Goal: Communication & Community: Answer question/provide support

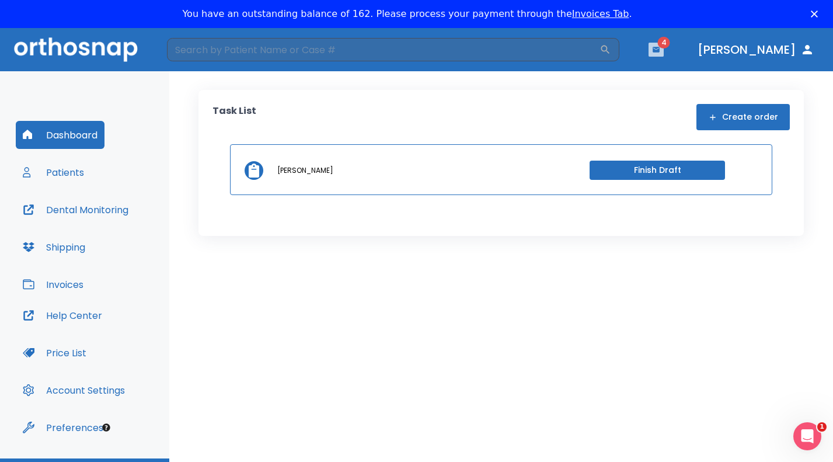
click at [659, 47] on icon "button" at bounding box center [655, 49] width 7 height 5
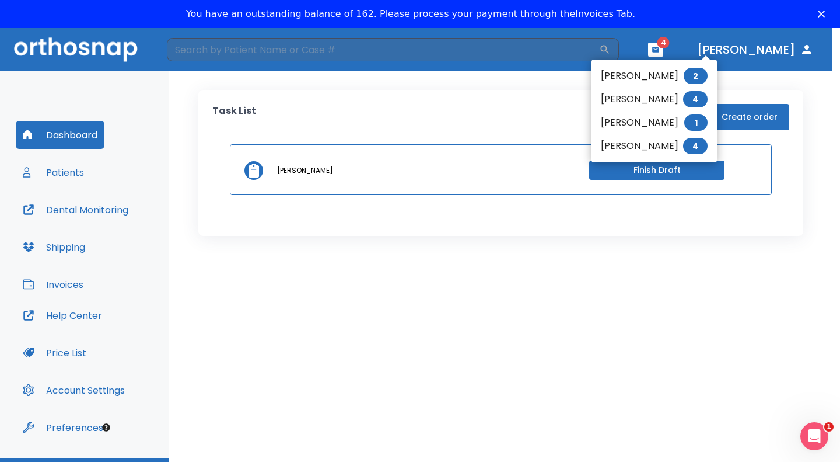
click at [356, 302] on div at bounding box center [420, 231] width 840 height 462
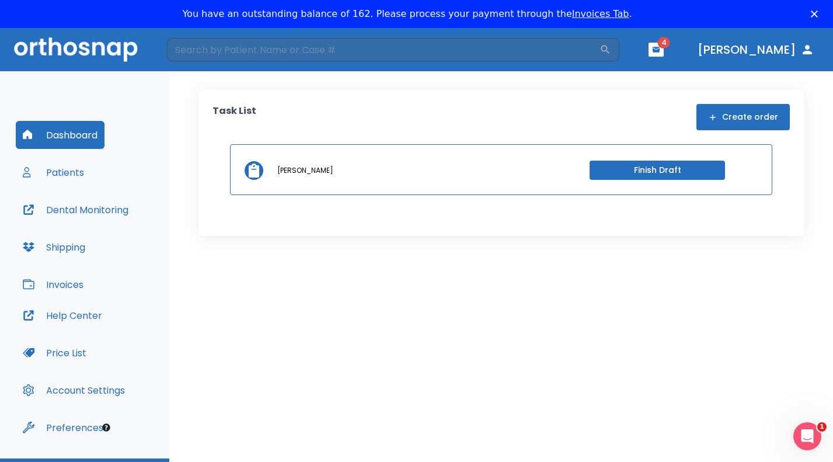
click at [58, 179] on button "Patients" at bounding box center [53, 172] width 75 height 28
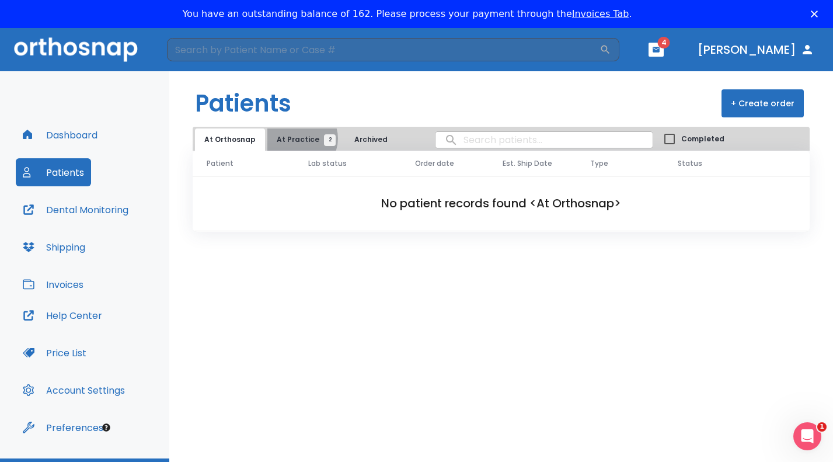
click at [296, 138] on span "At Practice 2" at bounding box center [303, 139] width 53 height 11
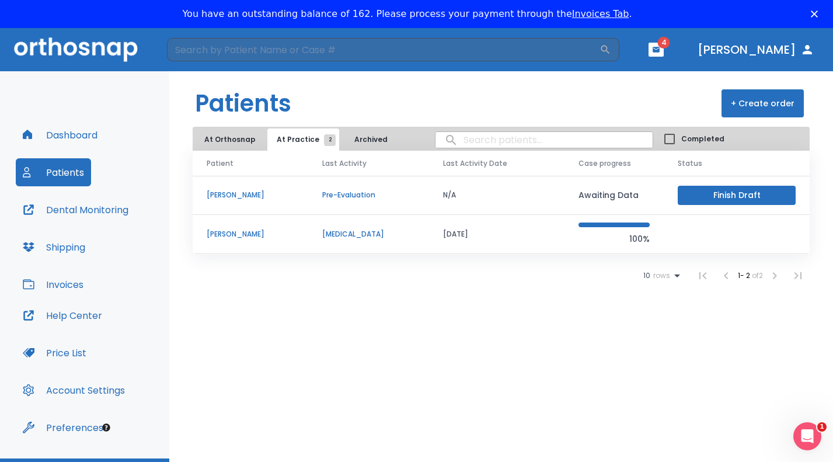
click at [230, 232] on p "[PERSON_NAME]" at bounding box center [251, 234] width 88 height 11
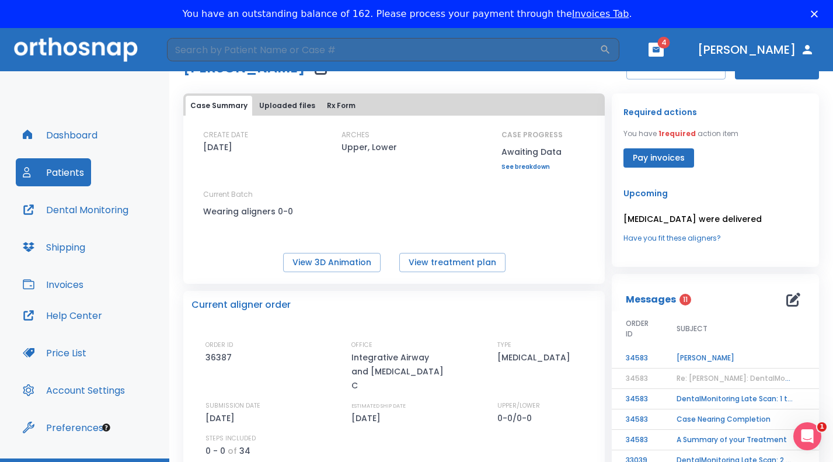
scroll to position [46, 0]
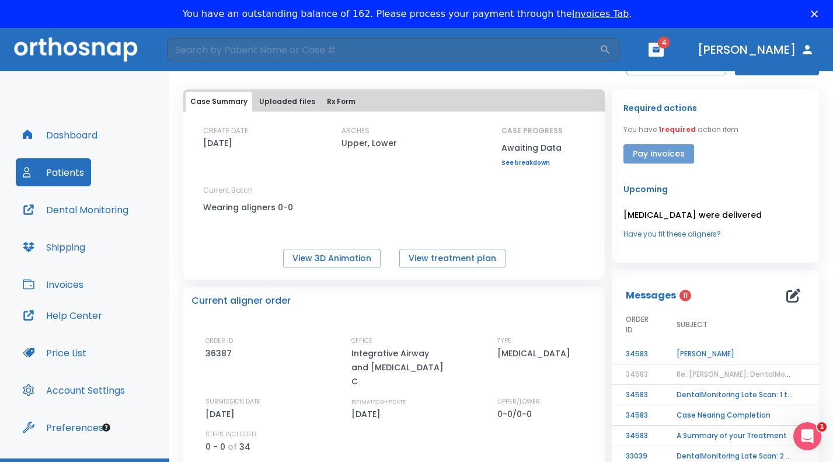
click at [656, 159] on button "Pay invoices" at bounding box center [658, 153] width 71 height 19
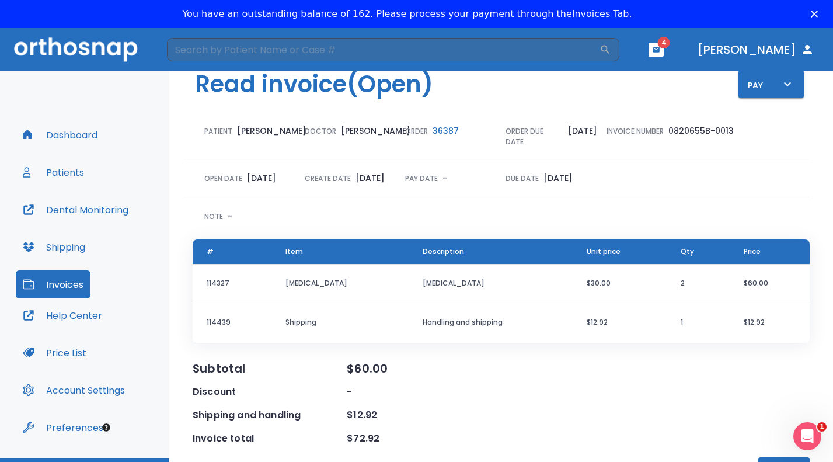
scroll to position [28, 0]
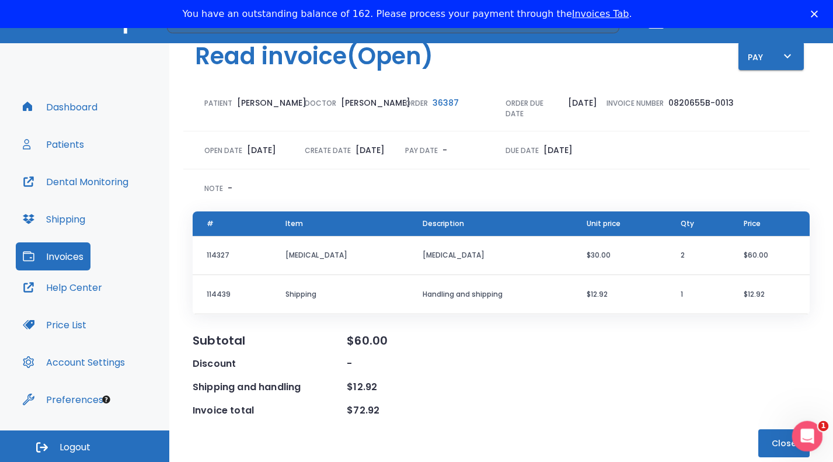
click at [803, 441] on icon "Open Intercom Messenger" at bounding box center [805, 434] width 19 height 19
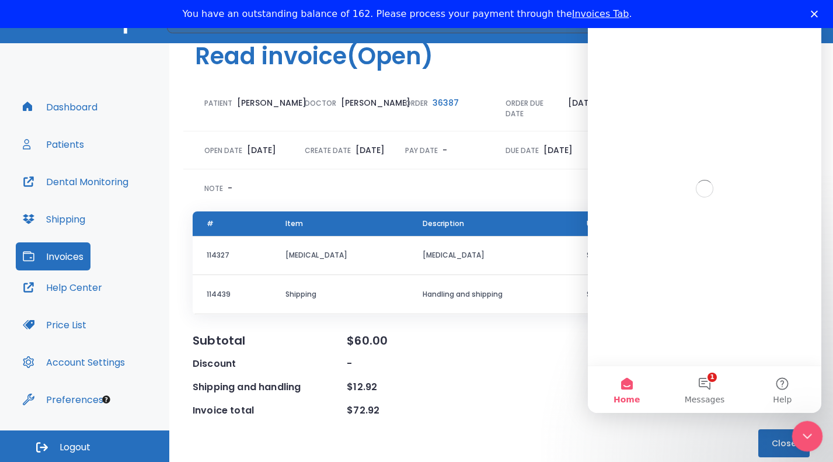
scroll to position [0, 0]
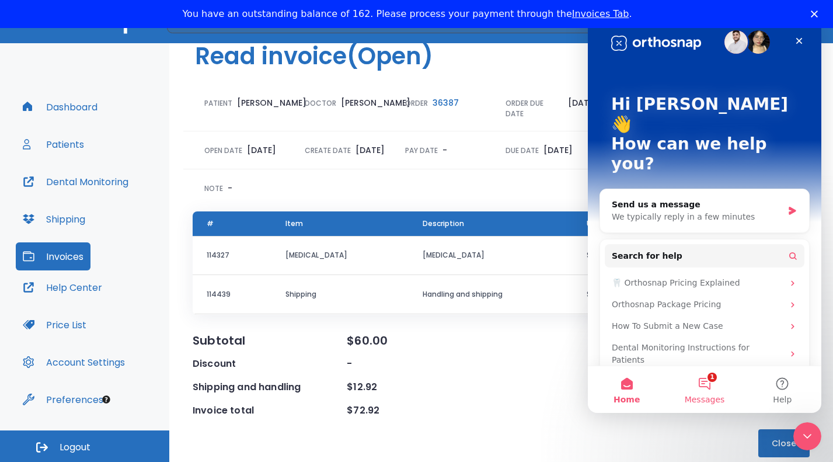
click at [711, 381] on button "1 Messages" at bounding box center [704, 389] width 78 height 47
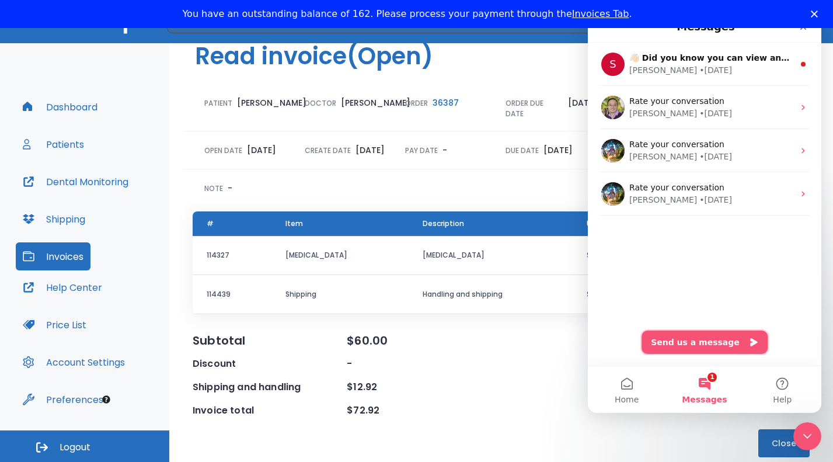
click at [700, 345] on button "Send us a message" at bounding box center [704, 341] width 126 height 23
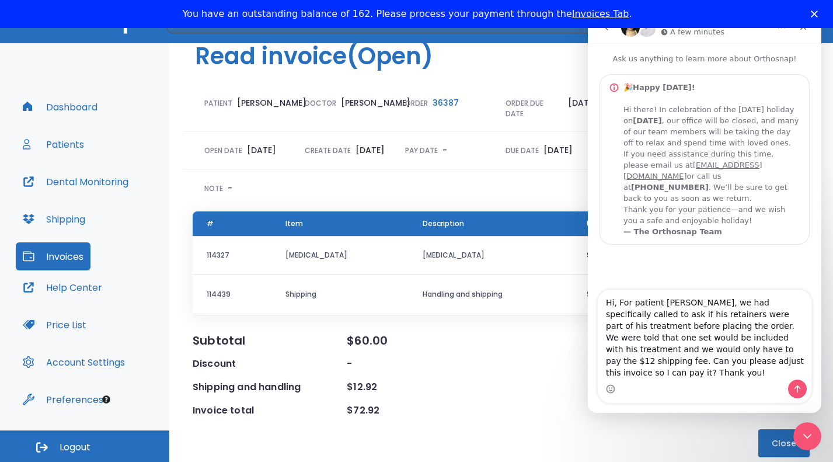
type textarea "Hi, For patient Darren Nelsen, we had specifically called to ask if his retaine…"
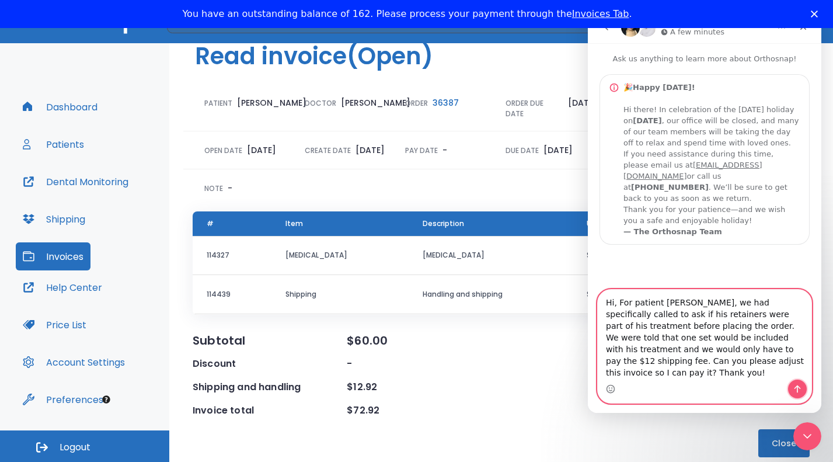
click at [801, 392] on icon "Send a message…" at bounding box center [796, 388] width 9 height 9
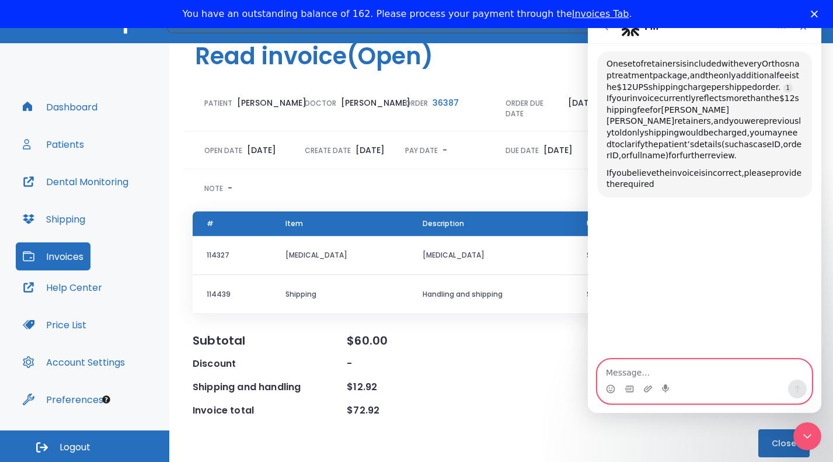
scroll to position [334, 0]
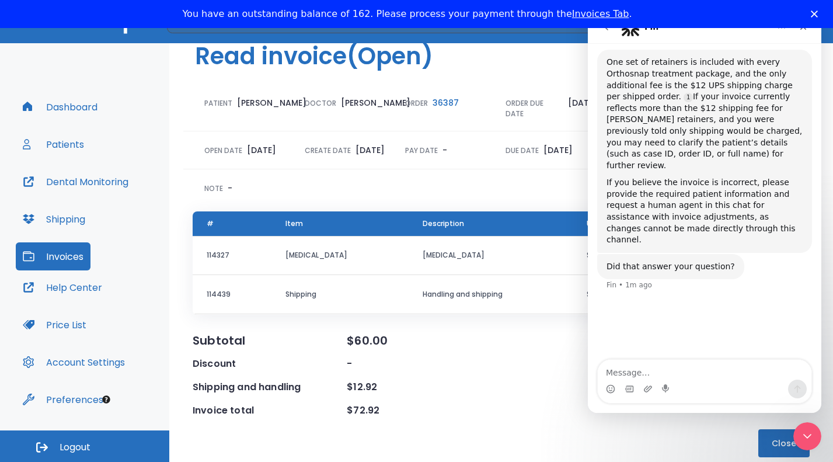
click at [498, 199] on div "Note -" at bounding box center [496, 183] width 626 height 47
click at [508, 359] on div "Discount -" at bounding box center [501, 364] width 617 height 14
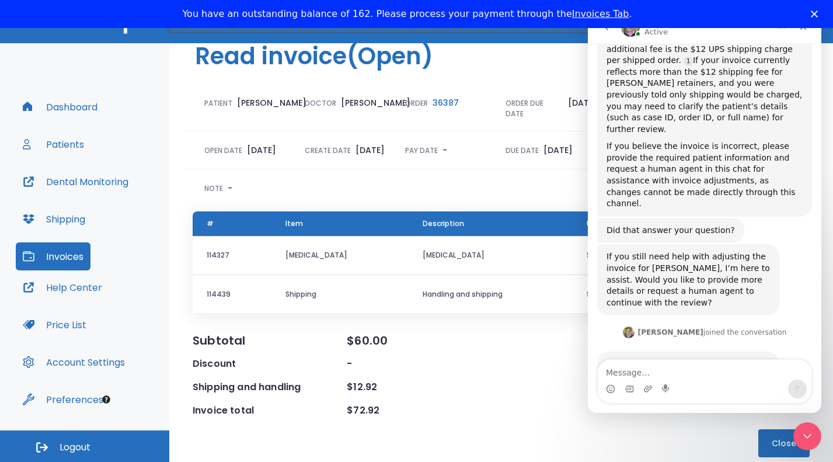
scroll to position [390, 0]
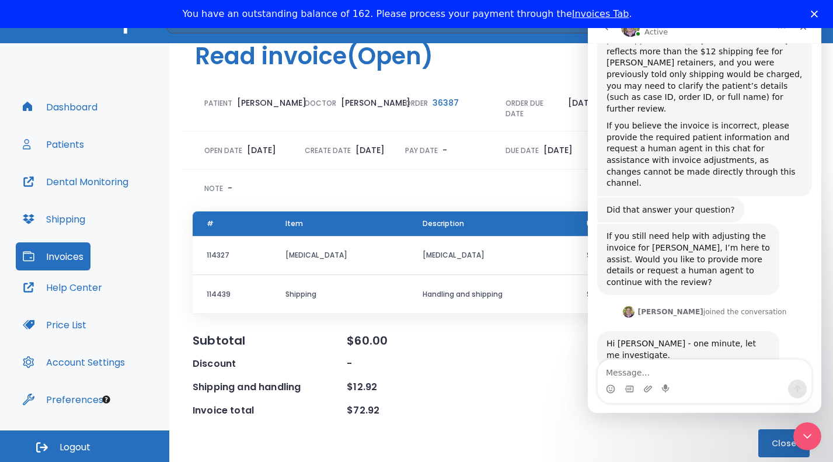
click at [407, 404] on div "$72.92" at bounding box center [424, 410] width 154 height 14
click at [810, 439] on icon "Close Intercom Messenger" at bounding box center [805, 434] width 14 height 14
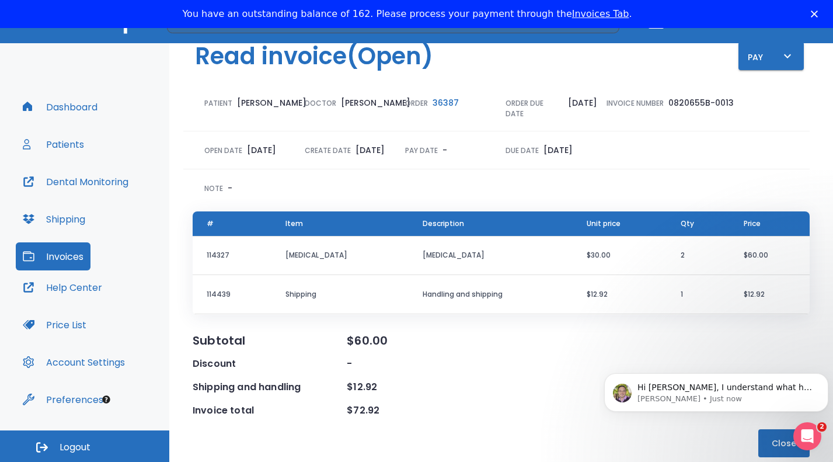
scroll to position [508, 0]
click at [725, 399] on p "Michael • Just now" at bounding box center [725, 398] width 176 height 11
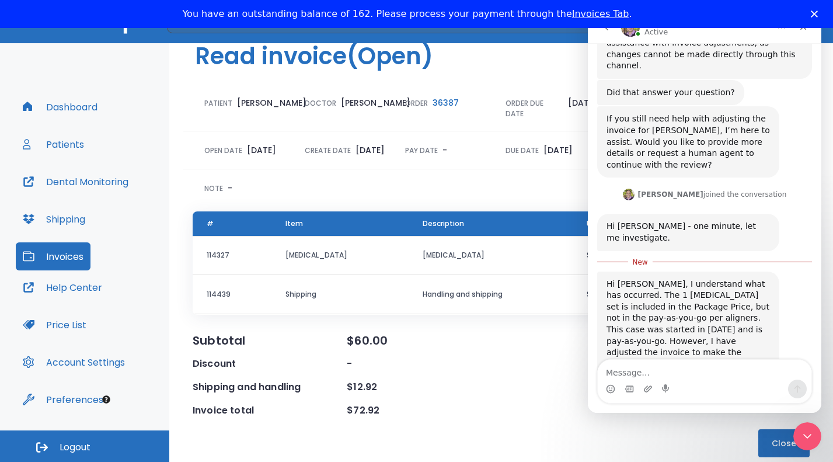
scroll to position [527, 0]
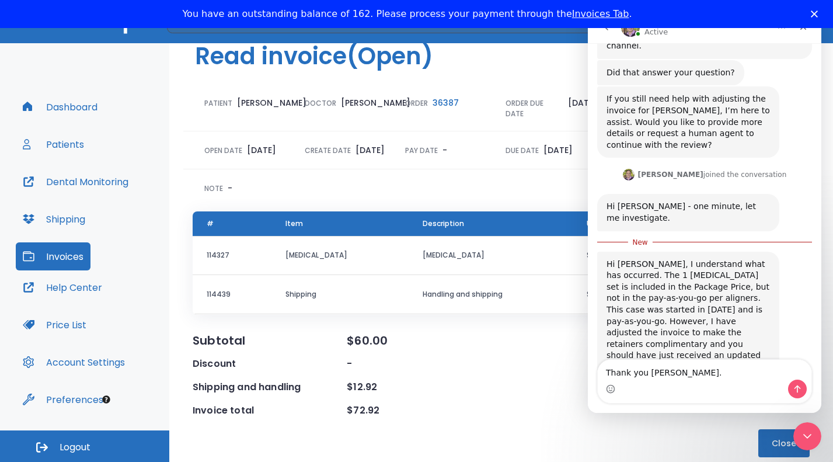
type textarea "Thank you Michael."
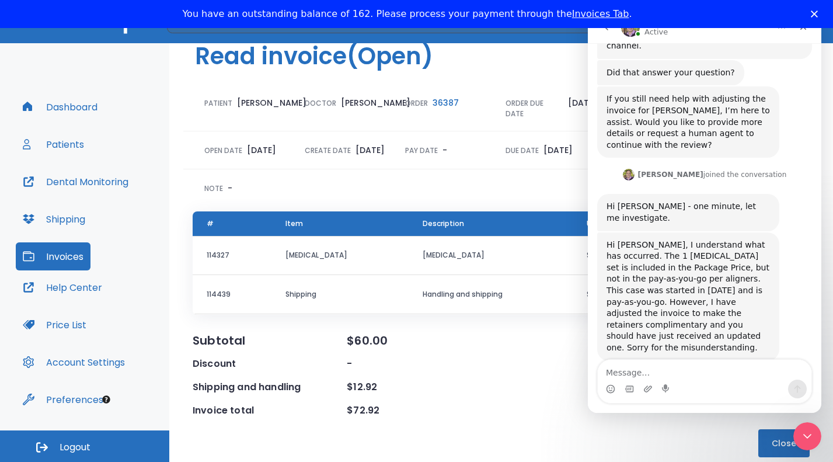
scroll to position [543, 0]
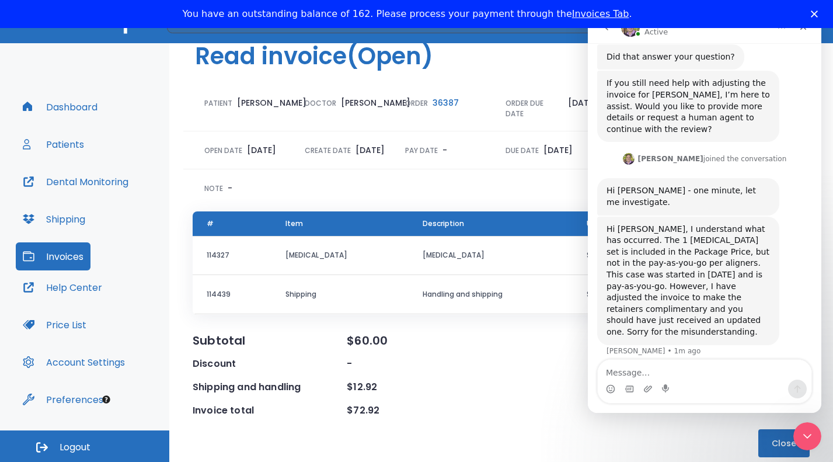
click at [472, 204] on div "Note -" at bounding box center [496, 183] width 626 height 47
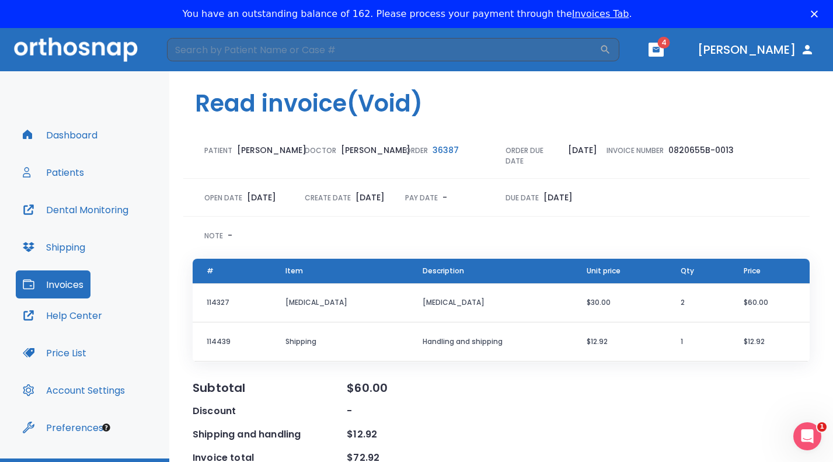
drag, startPoint x: 707, startPoint y: 46, endPoint x: 688, endPoint y: 51, distance: 19.6
click at [670, 46] on span "4" at bounding box center [664, 43] width 12 height 12
click at [65, 278] on button "Invoices" at bounding box center [53, 284] width 75 height 28
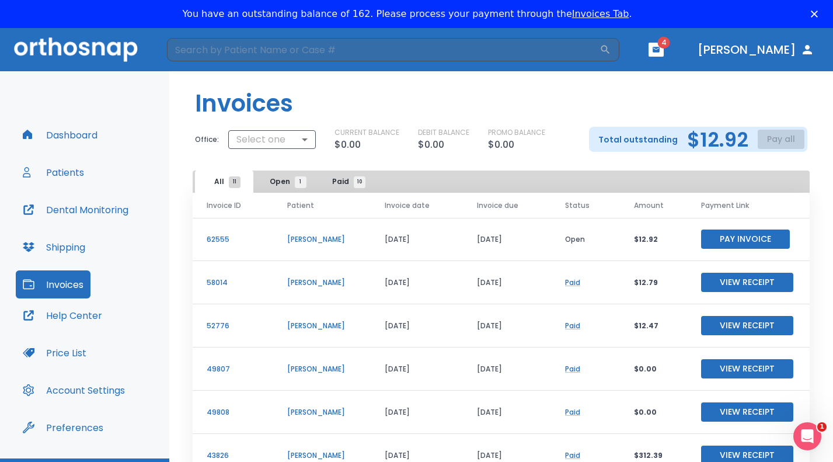
click at [733, 237] on button "Pay Invoice" at bounding box center [745, 238] width 89 height 19
